Goal: Check status: Check status

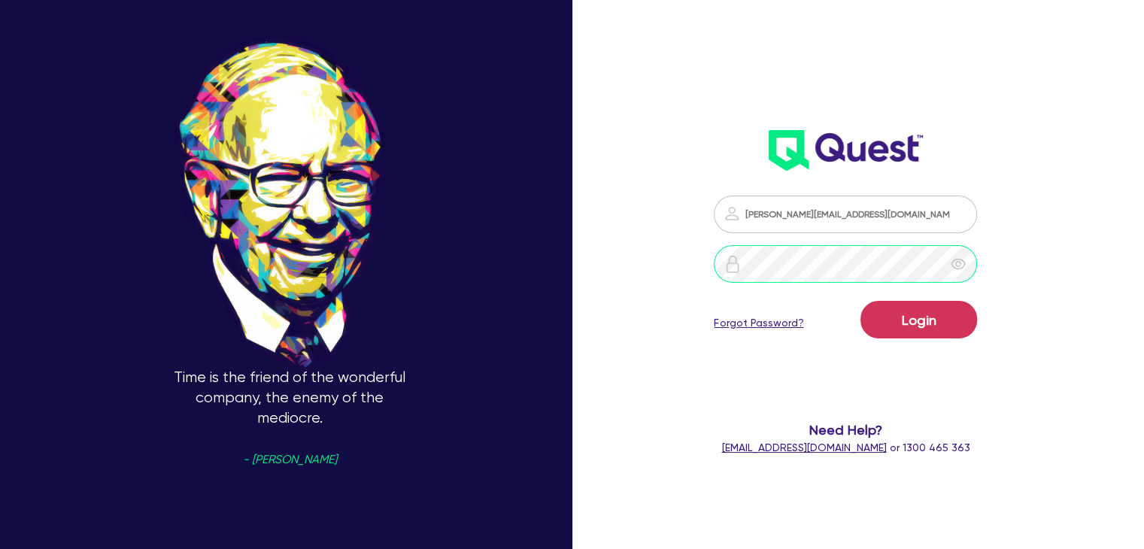
click at [861, 301] on button "Login" at bounding box center [919, 320] width 117 height 38
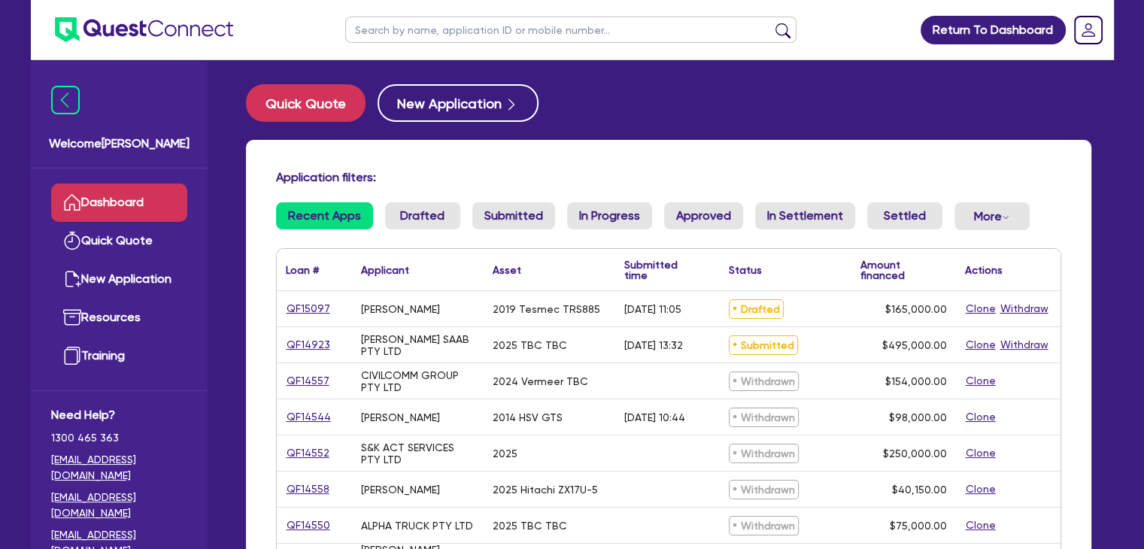
click at [502, 25] on input "text" at bounding box center [570, 30] width 451 height 26
type input "certified"
click at [771, 23] on button "submit" at bounding box center [783, 33] width 24 height 21
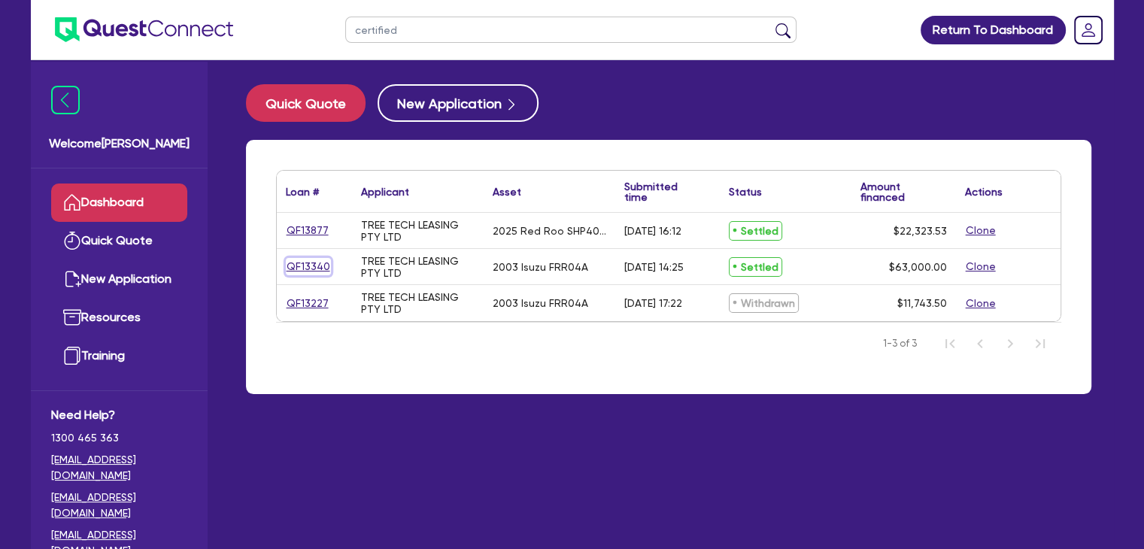
click at [308, 270] on link "QF13340" at bounding box center [308, 266] width 45 height 17
select select "PRIMARY_ASSETS"
select select "HEAVY_TRUCKS"
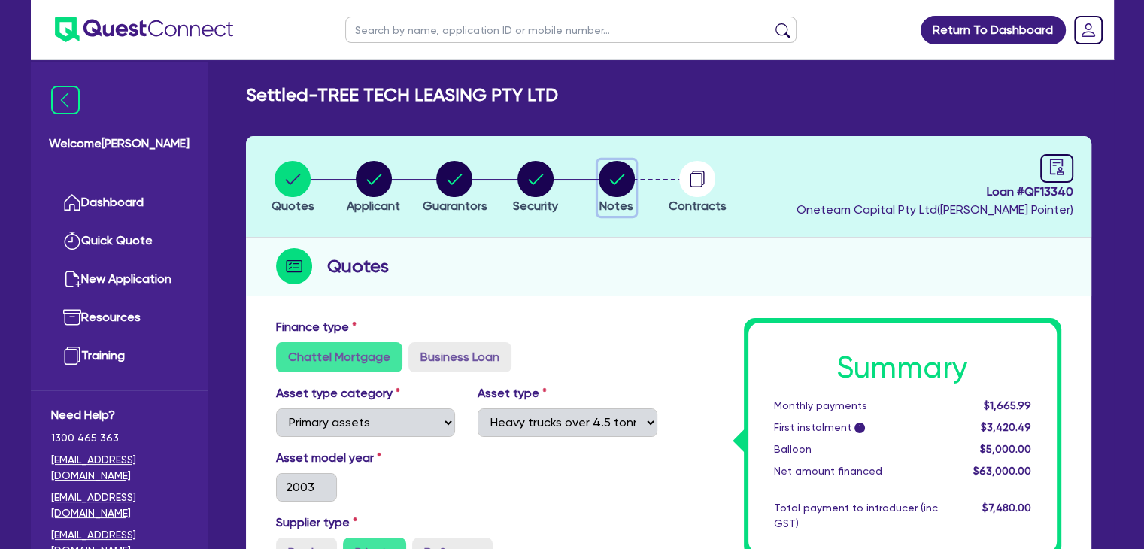
click at [619, 172] on circle "button" at bounding box center [617, 179] width 36 height 36
select select "Quest Finance - Own Book"
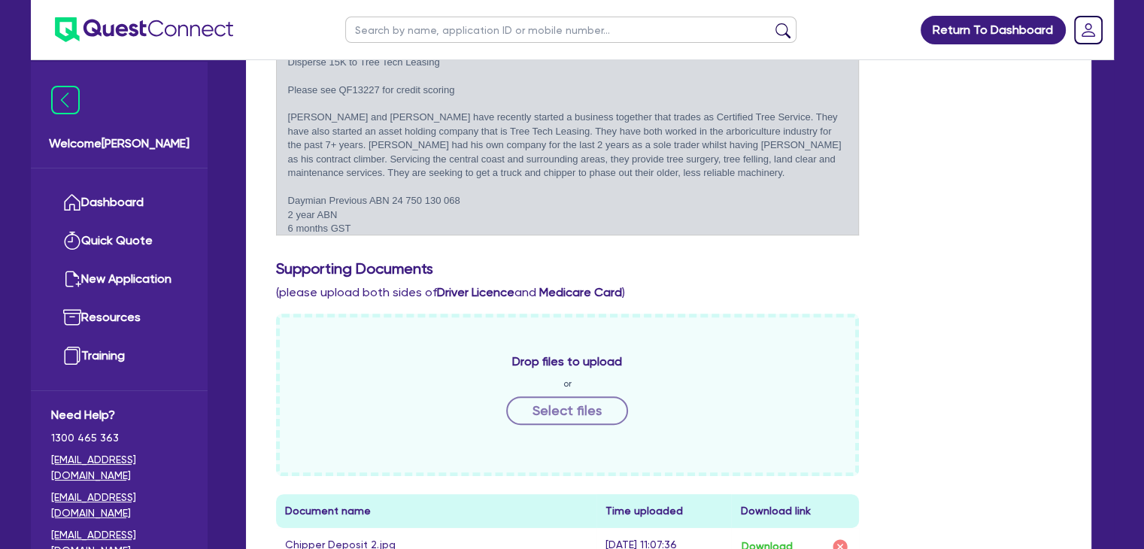
scroll to position [474, 0]
